Goal: Information Seeking & Learning: Learn about a topic

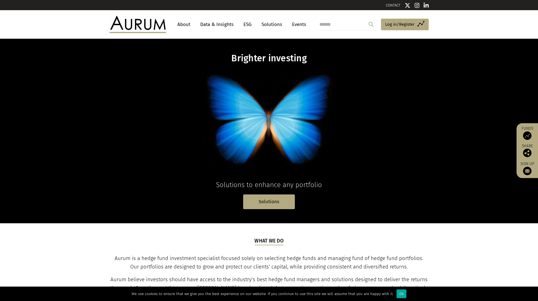
click at [189, 26] on link "About" at bounding box center [184, 24] width 19 height 10
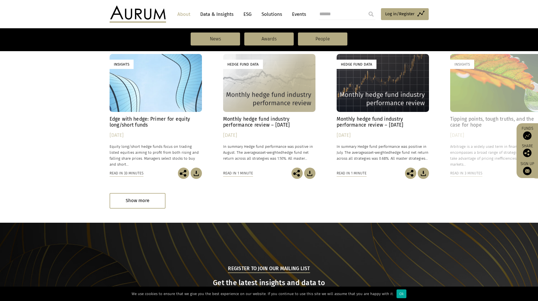
scroll to position [424, 0]
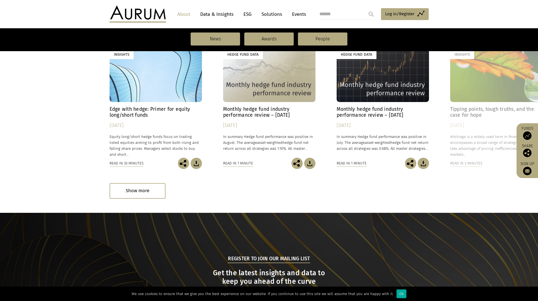
click at [140, 110] on h4 "Edge with hedge: Primer for equity long/short funds" at bounding box center [156, 112] width 92 height 12
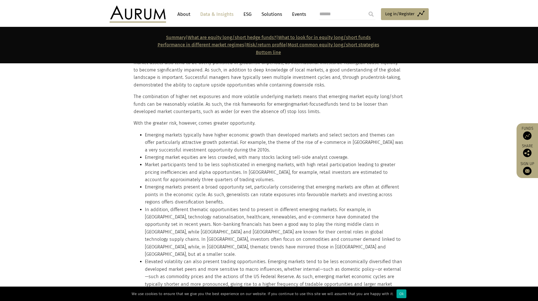
scroll to position [4690, 0]
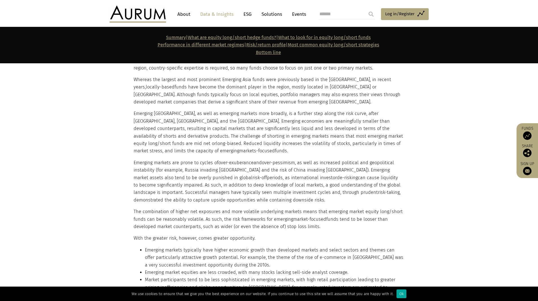
click at [186, 15] on link "About" at bounding box center [184, 14] width 19 height 10
